Goal: Task Accomplishment & Management: Manage account settings

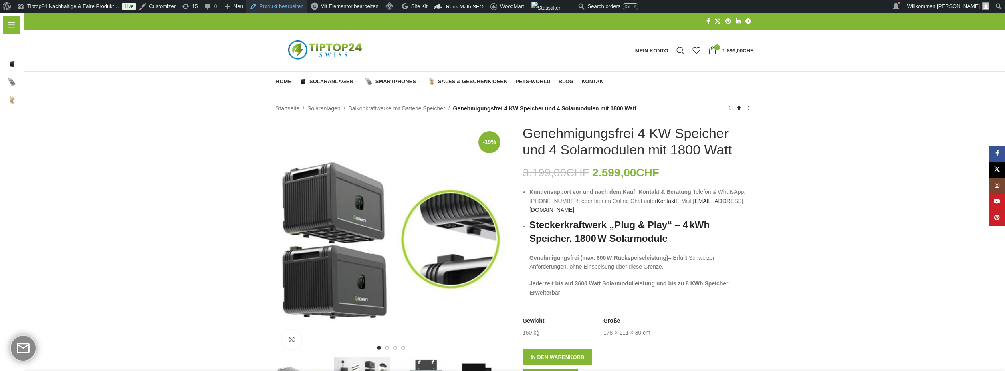
click at [290, 6] on link "Produkt bearbeiten" at bounding box center [276, 6] width 60 height 13
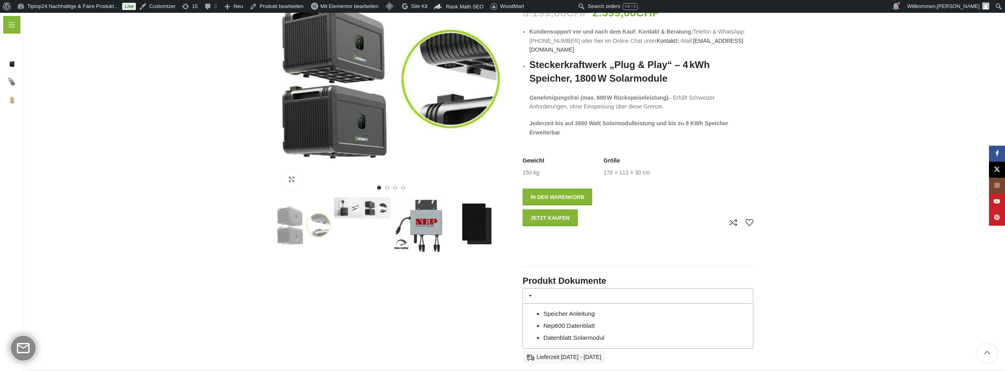
click at [429, 228] on img "3 / 4" at bounding box center [420, 225] width 56 height 56
click at [498, 226] on img "4 / 4" at bounding box center [478, 225] width 56 height 56
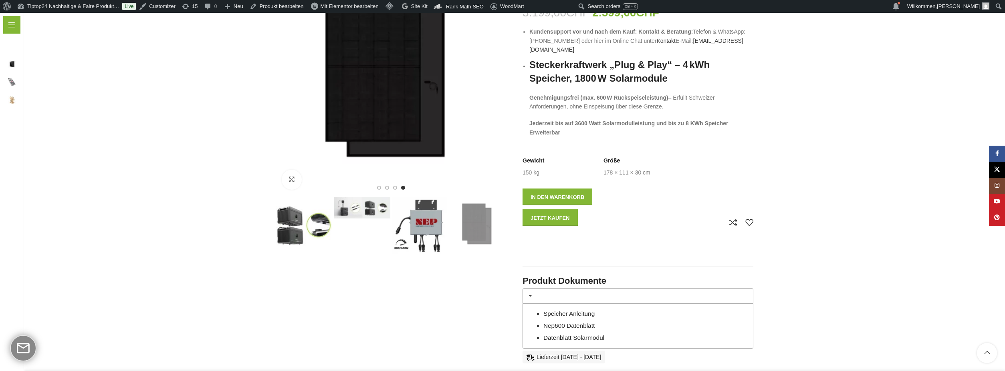
click at [505, 229] on img "4 / 4" at bounding box center [478, 225] width 56 height 56
click at [362, 213] on img "2 / 4" at bounding box center [362, 207] width 56 height 21
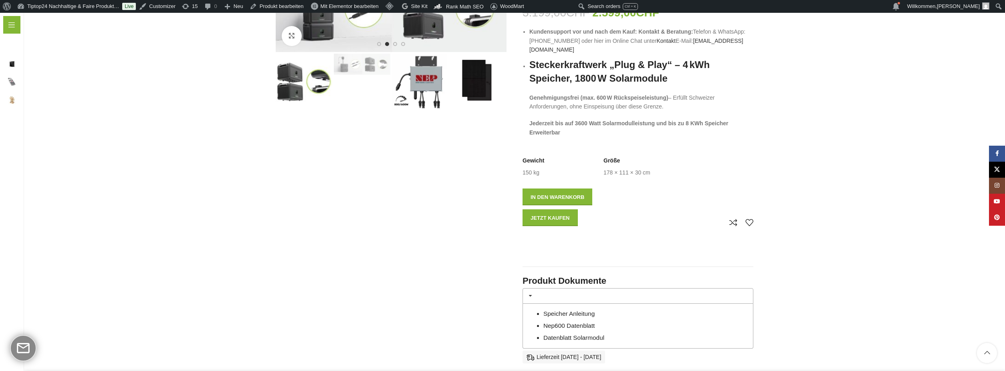
scroll to position [0, 0]
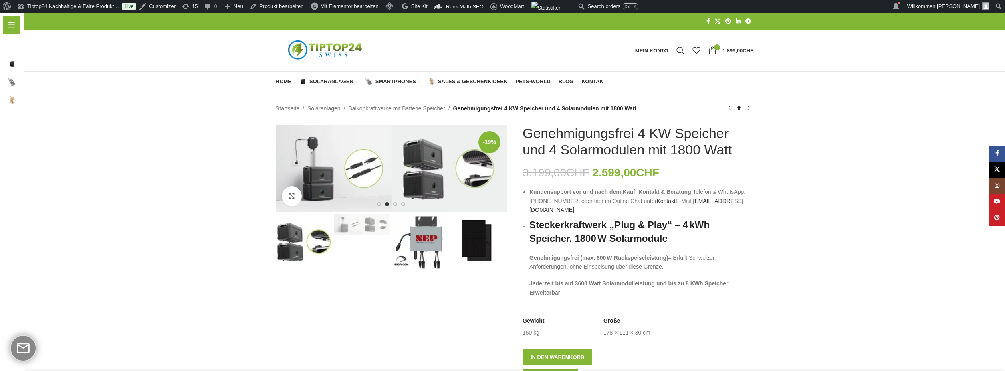
click at [284, 243] on img "1 / 4" at bounding box center [304, 242] width 56 height 56
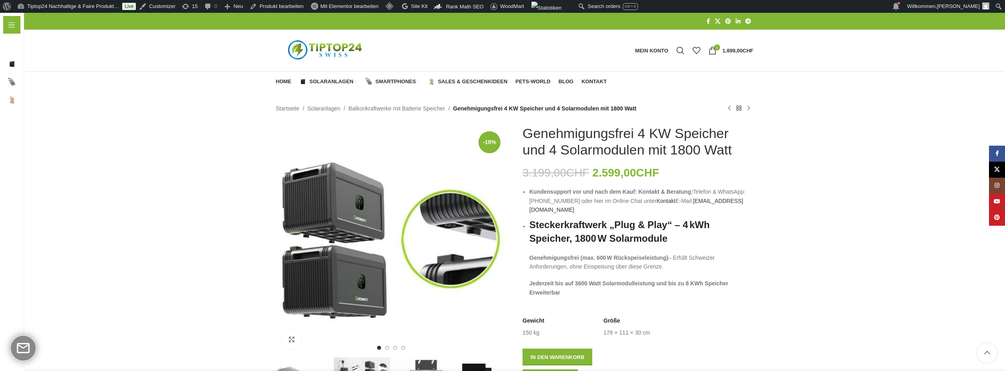
scroll to position [160, 0]
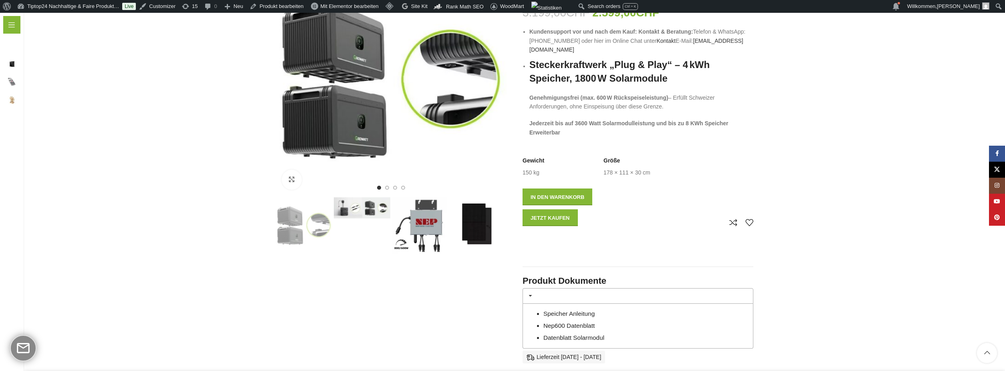
click at [472, 232] on img "4 / 4" at bounding box center [478, 225] width 56 height 56
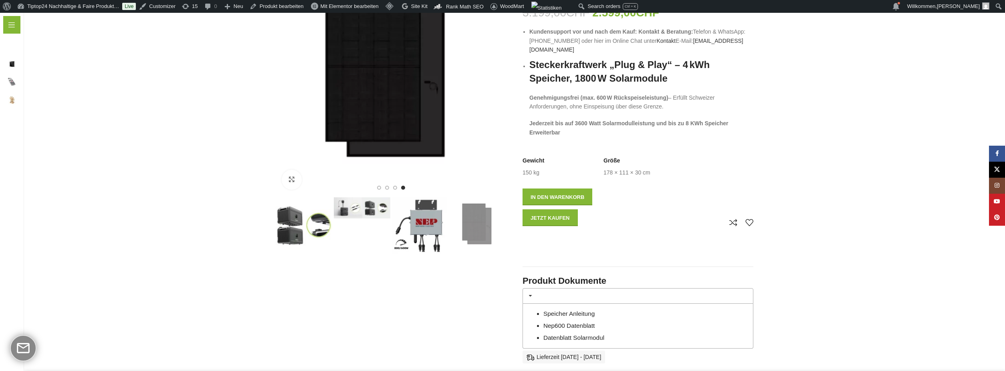
scroll to position [0, 0]
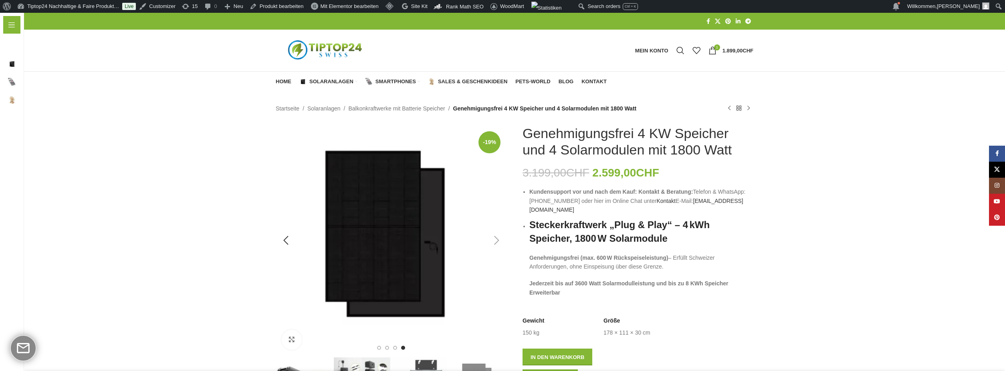
click at [499, 241] on div "Next slide" at bounding box center [496, 241] width 20 height 20
click at [493, 242] on div "Next slide" at bounding box center [496, 241] width 20 height 20
click at [493, 240] on div "Next slide" at bounding box center [496, 241] width 20 height 20
click at [284, 237] on div "Previous slide" at bounding box center [286, 241] width 20 height 20
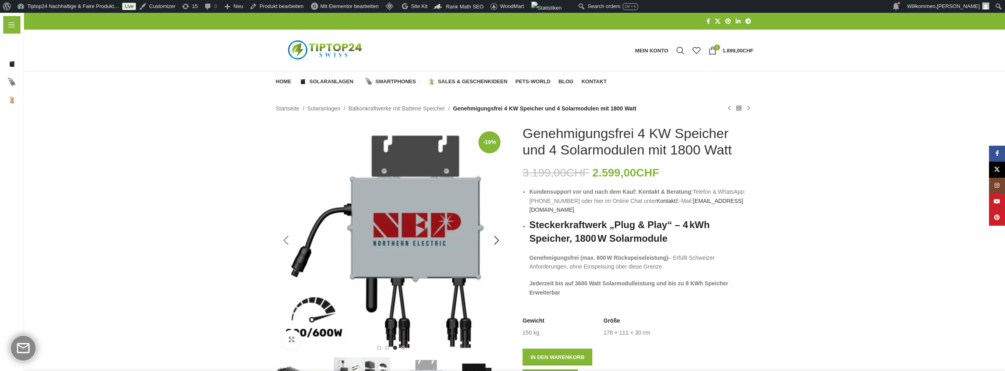
click at [285, 238] on div "Previous slide" at bounding box center [286, 241] width 20 height 20
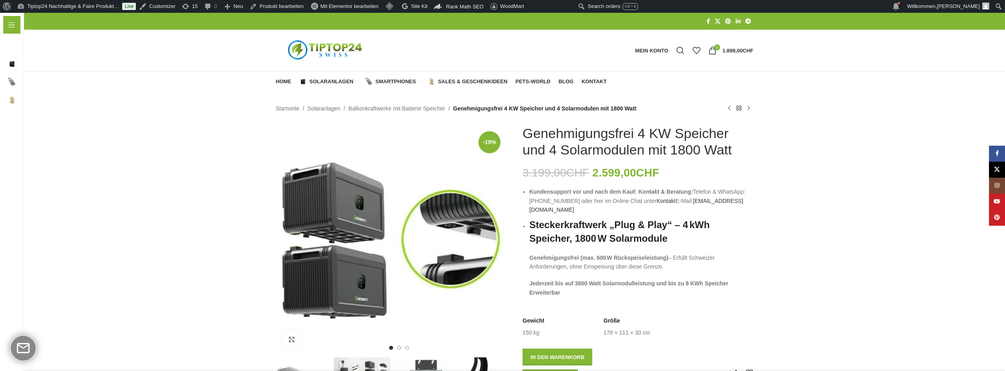
scroll to position [160, 0]
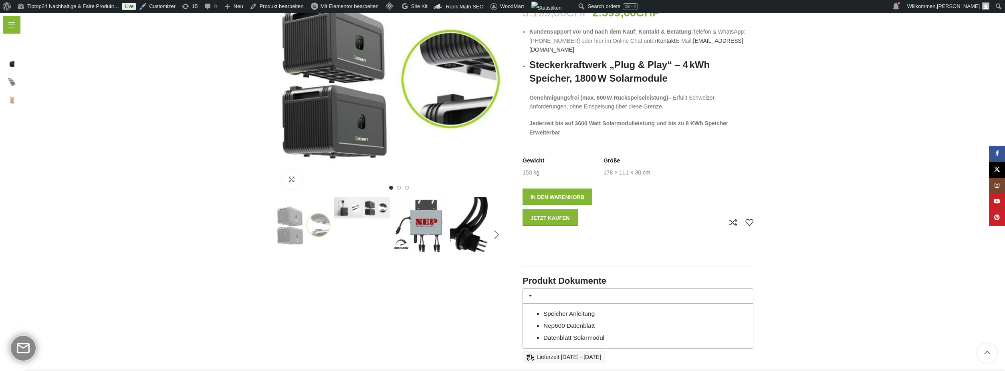
click at [491, 235] on div "Next slide" at bounding box center [496, 235] width 20 height 20
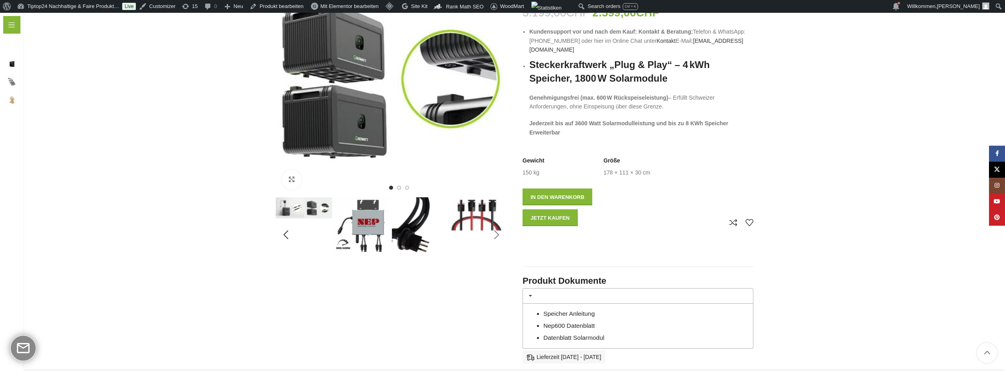
click at [499, 236] on div "Next slide" at bounding box center [496, 235] width 20 height 20
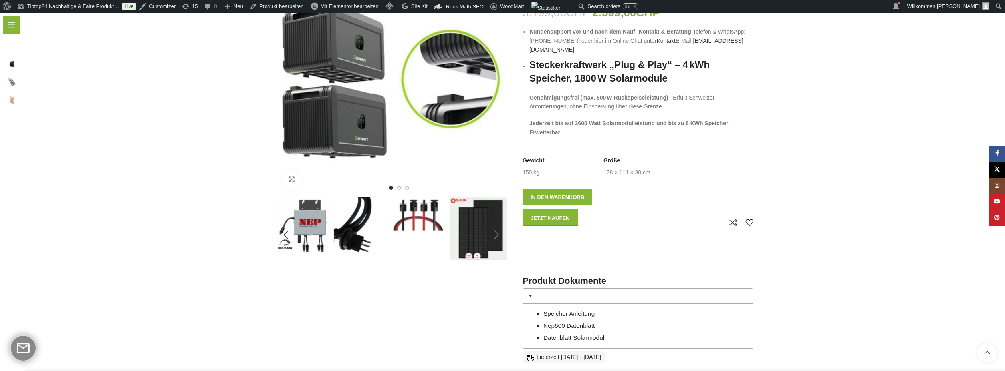
click at [499, 236] on div "Next slide" at bounding box center [496, 235] width 20 height 20
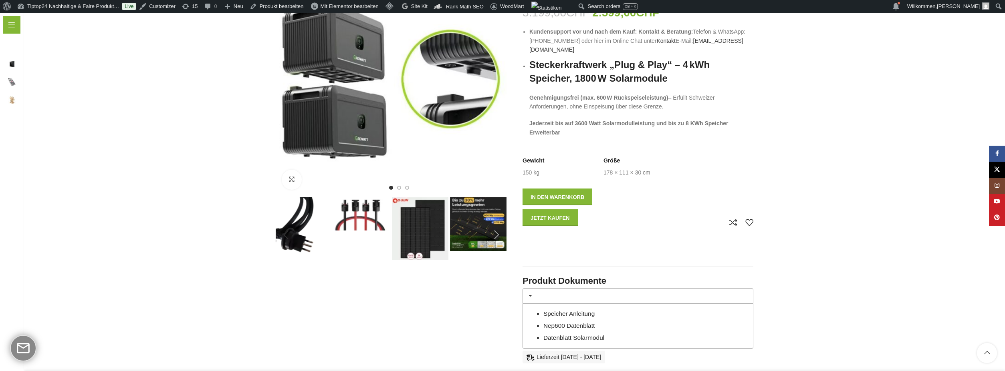
click at [483, 231] on img "7 / 7" at bounding box center [478, 224] width 56 height 54
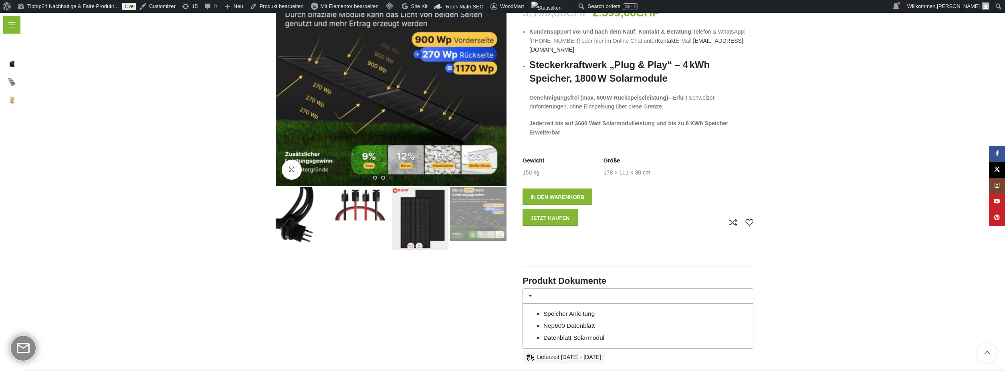
scroll to position [0, 0]
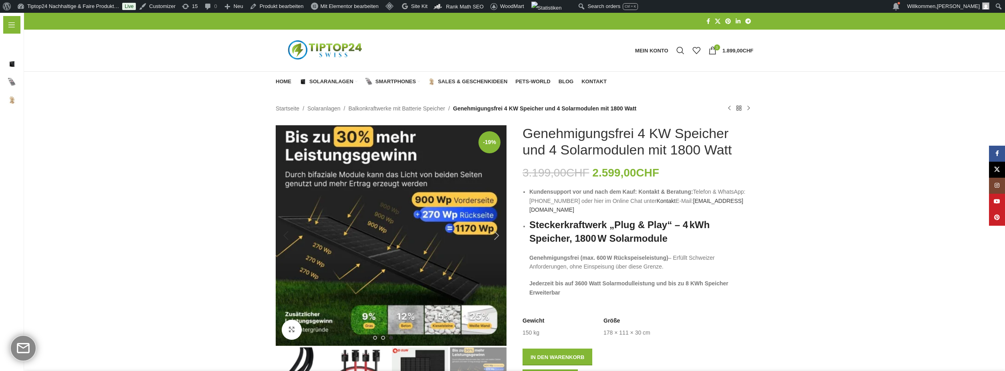
click at [496, 235] on div "Next slide" at bounding box center [496, 236] width 20 height 20
